Goal: Information Seeking & Learning: Learn about a topic

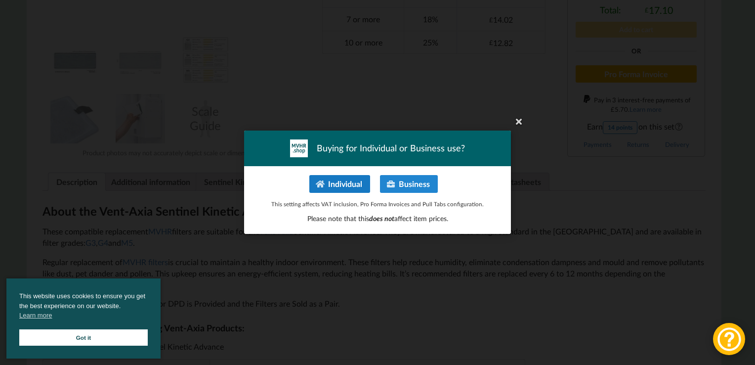
click at [349, 183] on button "Individual" at bounding box center [339, 184] width 61 height 18
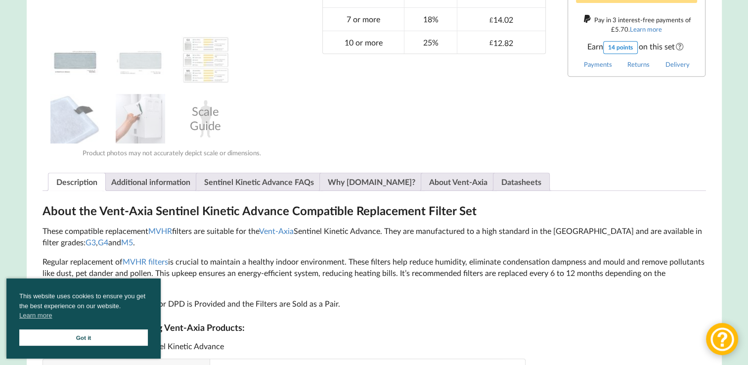
click at [81, 337] on link "Got it" at bounding box center [83, 337] width 129 height 16
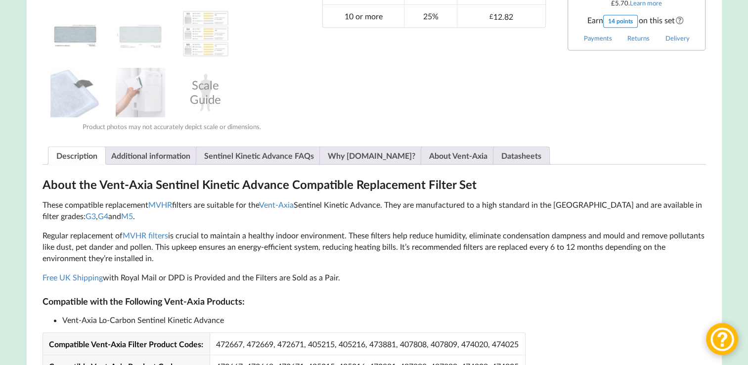
scroll to position [451, 0]
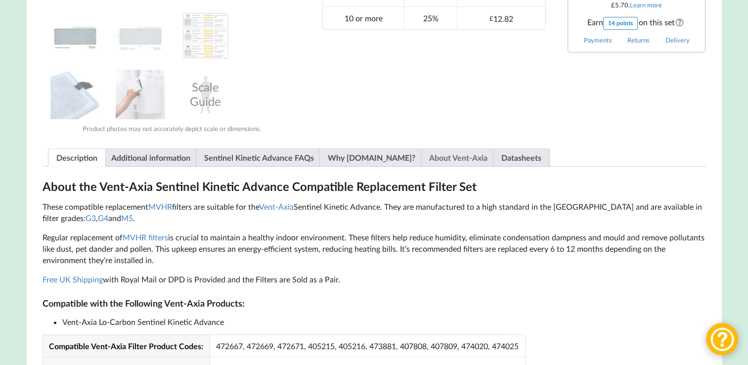
click at [429, 161] on link "About Vent-Axia" at bounding box center [458, 157] width 58 height 17
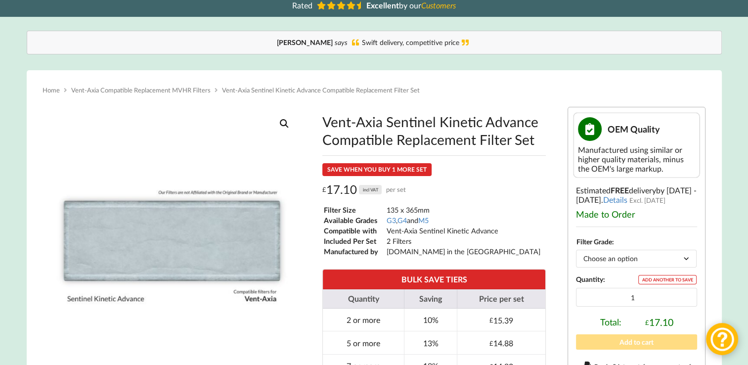
scroll to position [0, 0]
